Goal: Obtain resource: Obtain resource

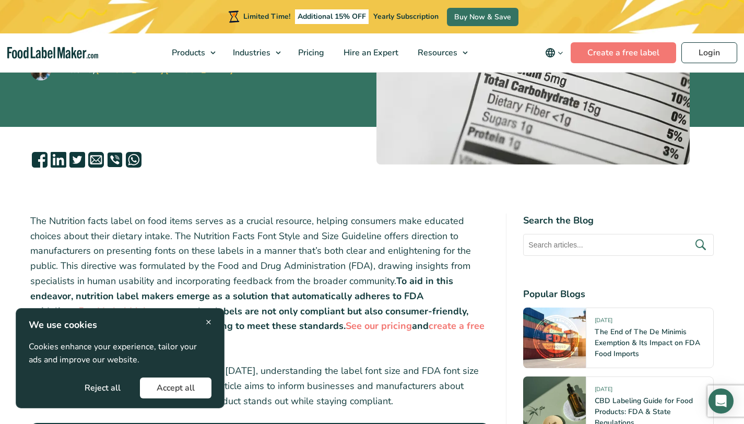
scroll to position [231, 0]
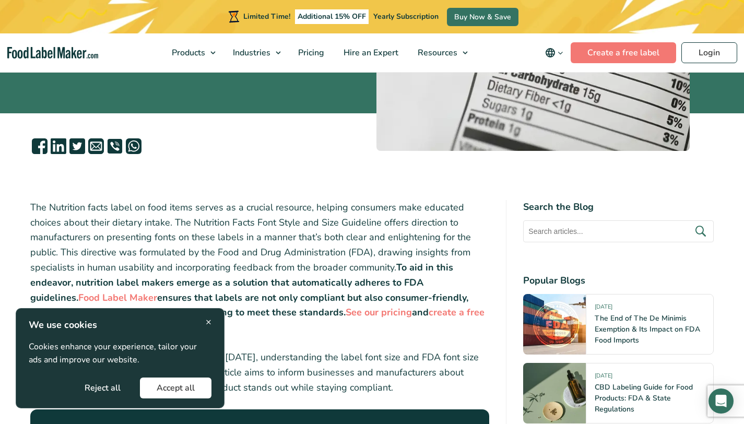
click at [215, 328] on div "× We use cookies Cookies enhance your experience, tailor your ads and improve o…" at bounding box center [120, 358] width 209 height 100
click at [217, 325] on div "× We use cookies Cookies enhance your experience, tailor your ads and improve o…" at bounding box center [120, 358] width 209 height 100
click at [211, 322] on div "× We use cookies Cookies enhance your experience, tailor your ads and improve o…" at bounding box center [120, 358] width 209 height 100
click at [209, 321] on span "×" at bounding box center [209, 322] width 6 height 14
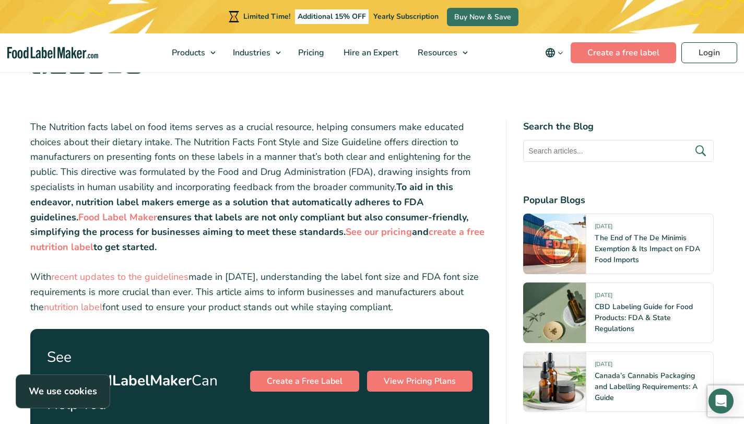
scroll to position [365, 0]
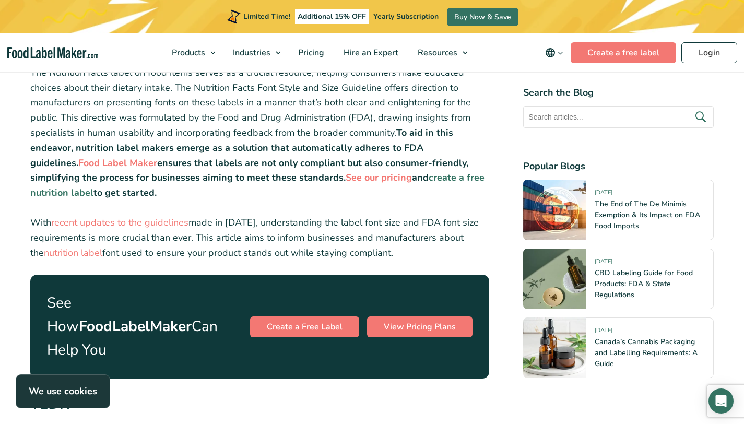
click at [461, 178] on strong "create a free nutrition label" at bounding box center [257, 185] width 454 height 28
